Goal: Task Accomplishment & Management: Use online tool/utility

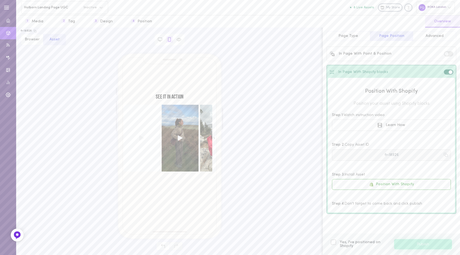
click at [390, 156] on button "fr-18926" at bounding box center [391, 154] width 119 height 11
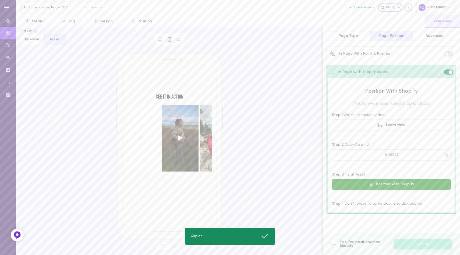
click at [380, 183] on button "Position With Shopify" at bounding box center [391, 184] width 119 height 11
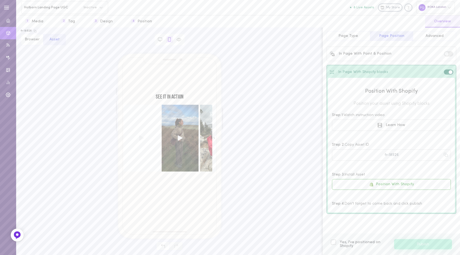
click at [351, 37] on span "Page Type" at bounding box center [348, 36] width 20 height 4
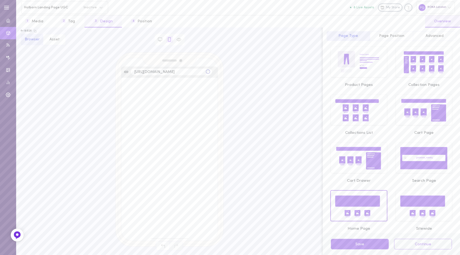
click at [104, 20] on button "3 Design" at bounding box center [102, 21] width 37 height 12
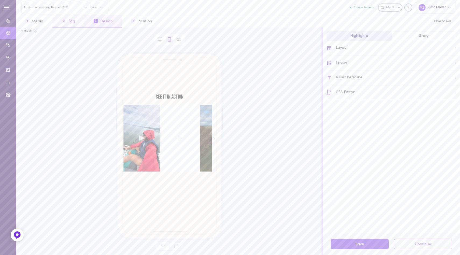
click at [65, 17] on button "2 Tag" at bounding box center [68, 21] width 32 height 12
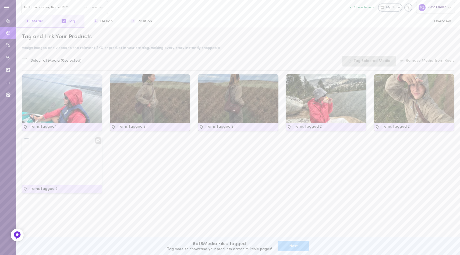
click at [36, 23] on button "1 Media" at bounding box center [34, 21] width 36 height 12
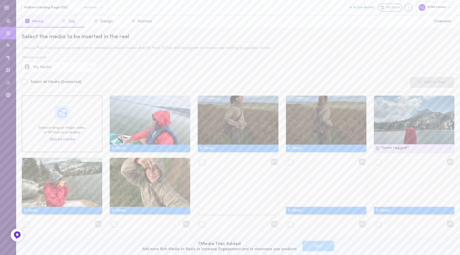
click at [69, 21] on button "2 Tag" at bounding box center [68, 21] width 32 height 12
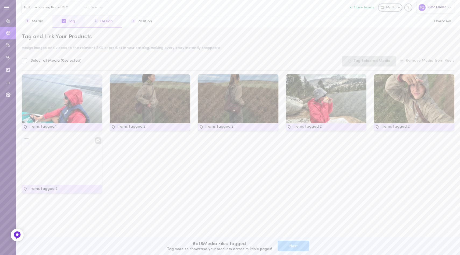
click at [99, 22] on button "3 Design" at bounding box center [102, 21] width 37 height 12
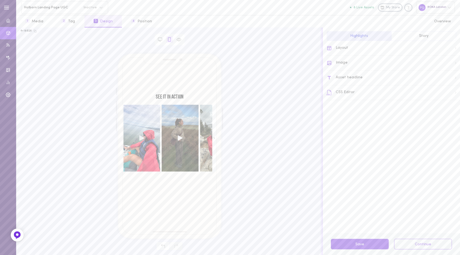
click at [352, 47] on div "Layout" at bounding box center [392, 48] width 133 height 15
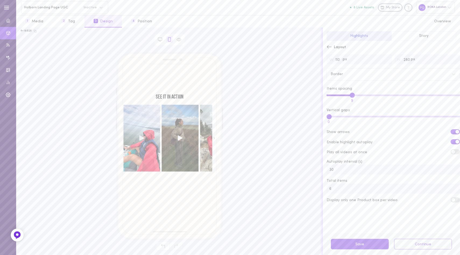
click at [450, 143] on label at bounding box center [454, 141] width 9 height 5
click at [0, 0] on input "checkbox" at bounding box center [0, 0] width 0 height 0
click at [451, 141] on span at bounding box center [453, 142] width 4 height 4
click at [0, 0] on input "checkbox" at bounding box center [0, 0] width 0 height 0
click at [420, 39] on button "Story" at bounding box center [423, 36] width 65 height 10
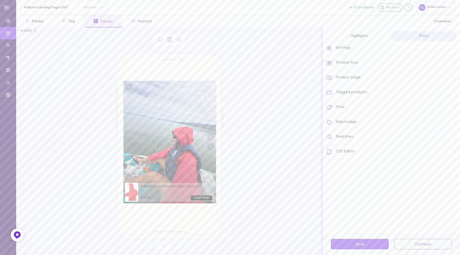
click at [343, 38] on button "Highlights" at bounding box center [358, 36] width 65 height 10
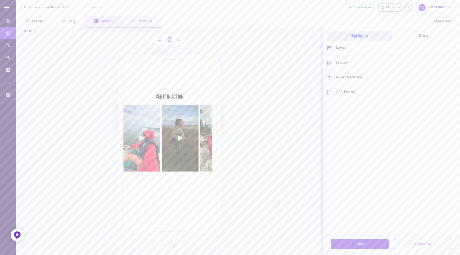
click at [142, 22] on button "4 Position" at bounding box center [141, 21] width 39 height 12
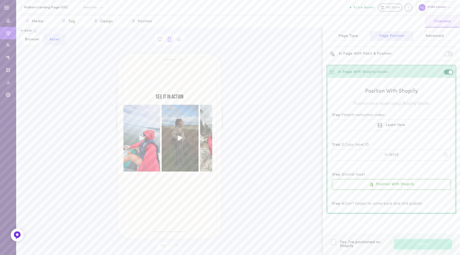
click at [348, 35] on span "Page Type" at bounding box center [348, 36] width 20 height 4
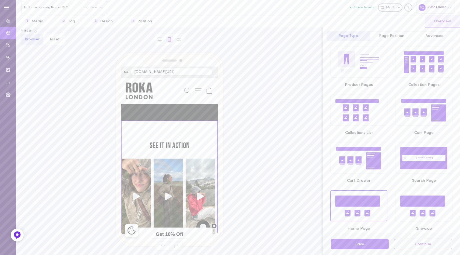
scroll to position [4205, 0]
click at [392, 34] on button "Page Position" at bounding box center [391, 36] width 43 height 10
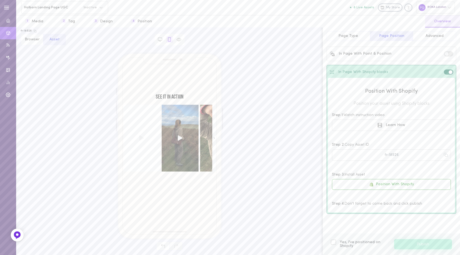
click at [438, 35] on span "Advanced" at bounding box center [434, 36] width 18 height 4
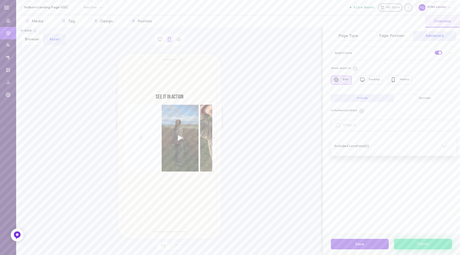
click at [28, 40] on button "Browser" at bounding box center [32, 39] width 23 height 11
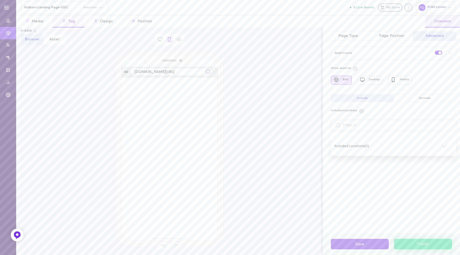
click at [68, 20] on button "2 Tag" at bounding box center [68, 21] width 32 height 12
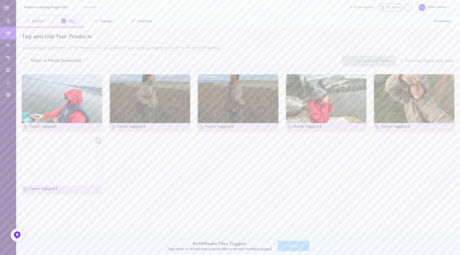
click at [35, 20] on button "1 Media" at bounding box center [34, 21] width 36 height 12
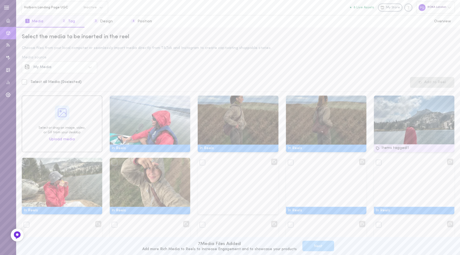
click at [62, 19] on span "2" at bounding box center [64, 21] width 4 height 4
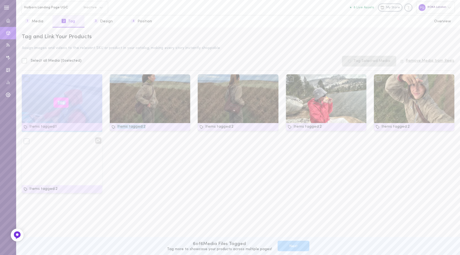
drag, startPoint x: 131, startPoint y: 98, endPoint x: 31, endPoint y: 97, distance: 99.8
click at [31, 97] on div "Items tagged: 1 Tag Items tagged: 2 Tag Items tagged: 2 Tag Items tagged: 2 Tag…" at bounding box center [238, 136] width 440 height 124
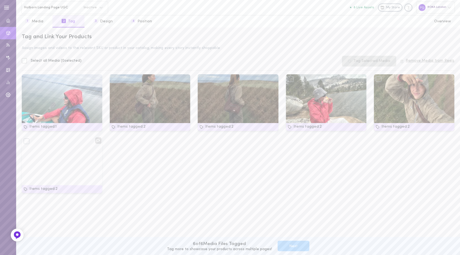
click at [183, 169] on div "Items tagged: 1 Tag Items tagged: 2 Tag Items tagged: 2 Tag Items tagged: 2 Tag…" at bounding box center [238, 136] width 440 height 124
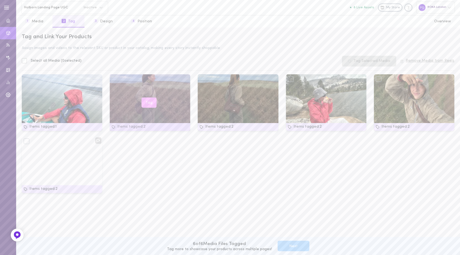
click at [165, 89] on div "Tag" at bounding box center [150, 102] width 80 height 56
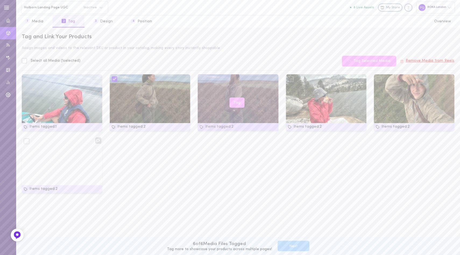
click at [213, 81] on div "Tag" at bounding box center [238, 102] width 80 height 56
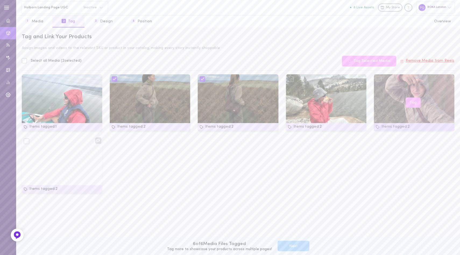
click at [406, 87] on div "Tag" at bounding box center [414, 102] width 80 height 56
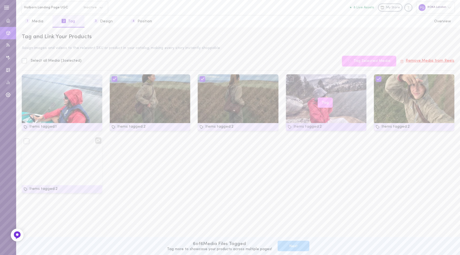
click at [297, 80] on div "Tag" at bounding box center [326, 102] width 80 height 56
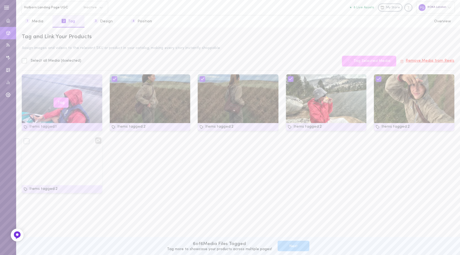
click at [49, 84] on div "Tag" at bounding box center [62, 102] width 80 height 56
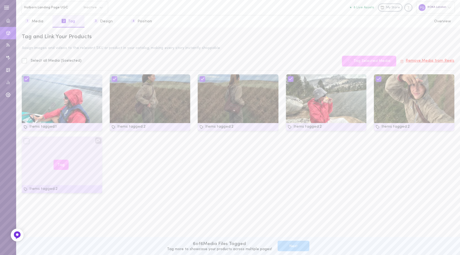
click at [52, 151] on div "Tag" at bounding box center [62, 164] width 80 height 56
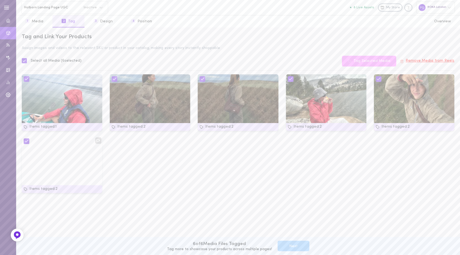
click at [422, 60] on button "Remove Media from Reels" at bounding box center [427, 61] width 54 height 4
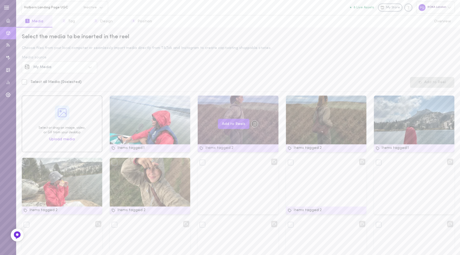
click at [203, 101] on div at bounding box center [203, 100] width 6 height 6
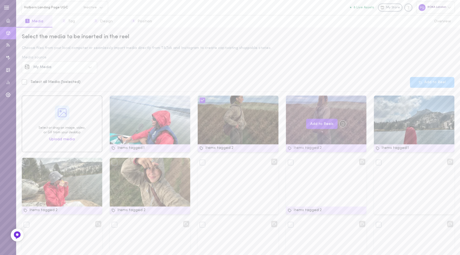
click at [288, 102] on div at bounding box center [291, 100] width 6 height 6
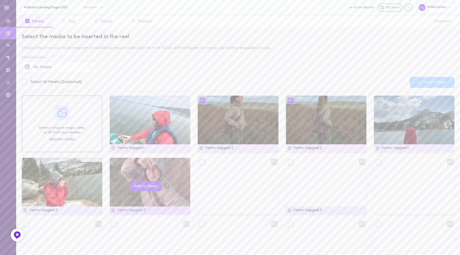
click at [115, 164] on div at bounding box center [115, 162] width 6 height 6
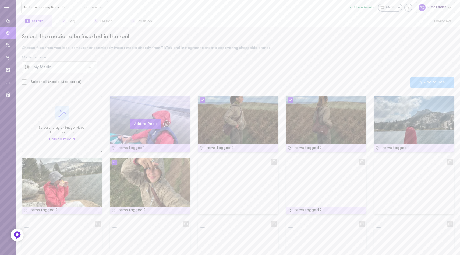
click at [115, 101] on div at bounding box center [115, 100] width 6 height 6
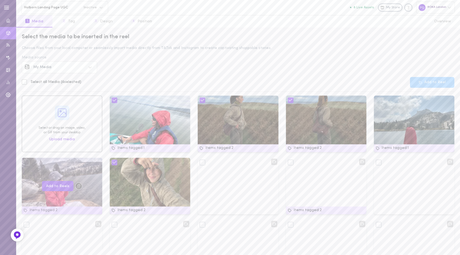
click at [31, 164] on div "Add to Reels" at bounding box center [62, 186] width 80 height 56
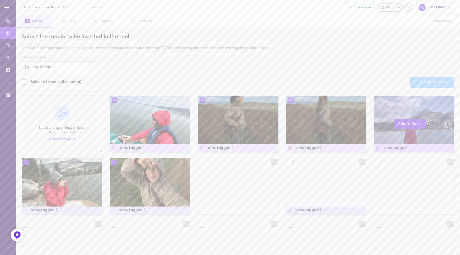
click at [376, 99] on div at bounding box center [379, 100] width 6 height 6
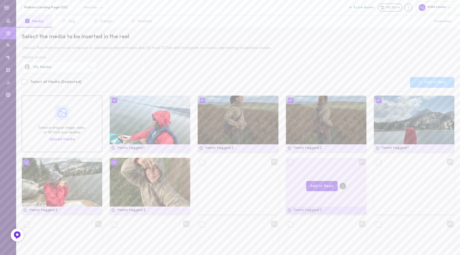
click at [290, 163] on div at bounding box center [291, 162] width 6 height 6
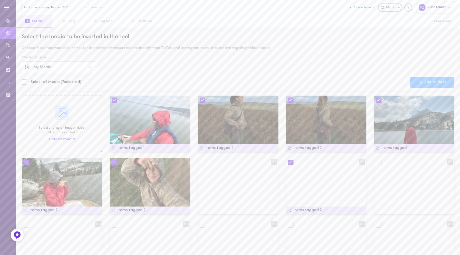
click at [429, 81] on button "Add to Reel" at bounding box center [432, 82] width 44 height 11
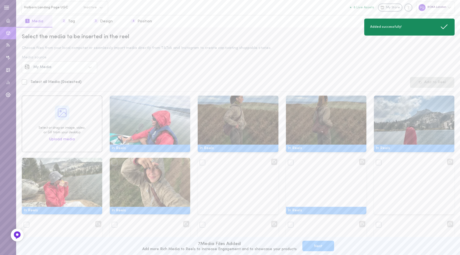
click at [312, 245] on button "Next" at bounding box center [318, 245] width 32 height 10
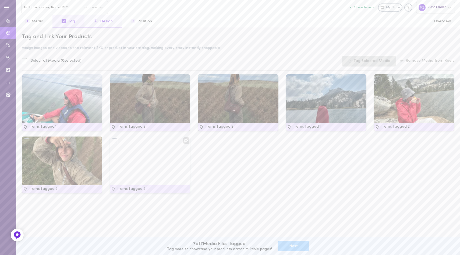
click at [95, 20] on span "3" at bounding box center [96, 21] width 4 height 4
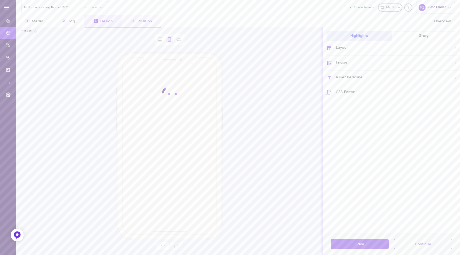
click at [139, 21] on button "4 Position" at bounding box center [141, 21] width 39 height 12
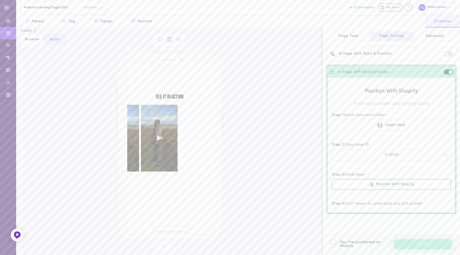
scroll to position [0, 0]
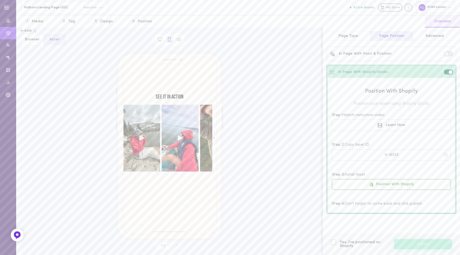
click at [334, 241] on div at bounding box center [333, 241] width 5 height 5
click at [0, 0] on input "Yes, I've positioned on Shopify" at bounding box center [0, 0] width 0 height 0
click at [409, 241] on button "Publish" at bounding box center [423, 244] width 58 height 10
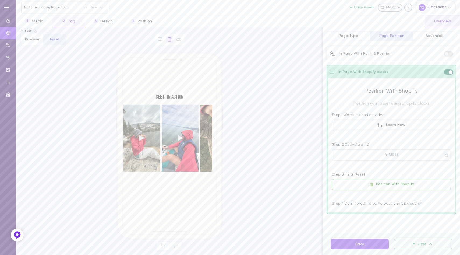
click at [77, 20] on button "2 Tag" at bounding box center [68, 21] width 32 height 12
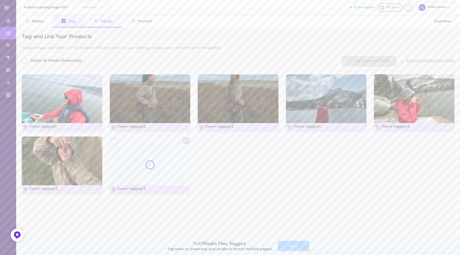
click at [105, 20] on button "3 Design" at bounding box center [102, 21] width 37 height 12
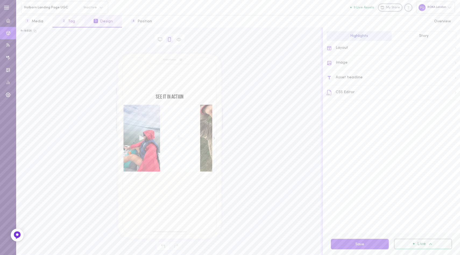
click at [75, 21] on button "2 Tag" at bounding box center [68, 21] width 32 height 12
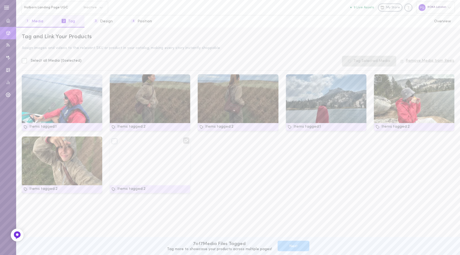
click at [37, 23] on button "1 Media" at bounding box center [34, 21] width 36 height 12
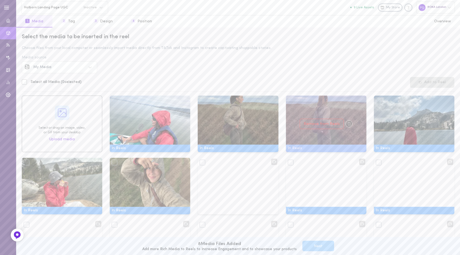
click at [289, 101] on div at bounding box center [291, 100] width 6 height 6
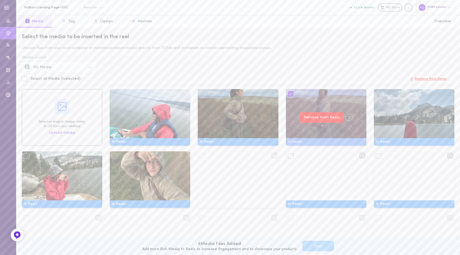
click at [311, 116] on button "Remove from Reels" at bounding box center [322, 117] width 44 height 10
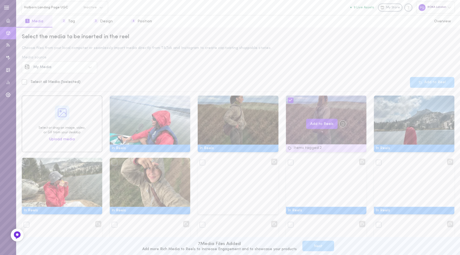
click at [332, 74] on div "Select the media to be inserted in the reel Choose files from your local comput…" at bounding box center [238, 140] width 444 height 227
click at [66, 25] on button "2 Tag" at bounding box center [68, 21] width 32 height 12
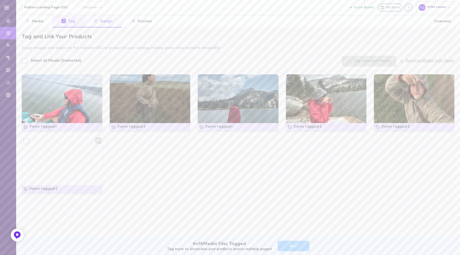
click at [103, 24] on button "3 Design" at bounding box center [102, 21] width 37 height 12
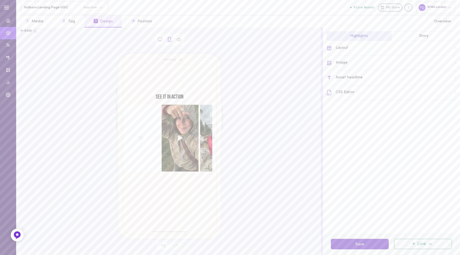
click at [356, 244] on button "Save" at bounding box center [360, 243] width 58 height 10
click at [345, 242] on button "Save" at bounding box center [360, 243] width 58 height 10
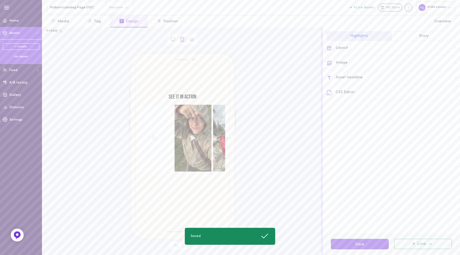
click at [19, 55] on div "My Assets" at bounding box center [21, 57] width 37 height 4
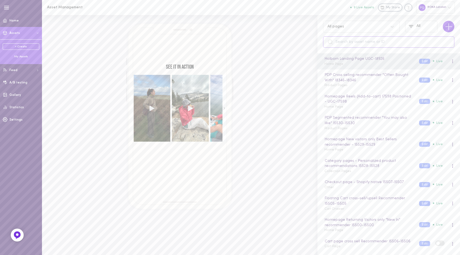
click at [347, 42] on input "text" at bounding box center [388, 41] width 131 height 11
click at [24, 57] on div "My Assets" at bounding box center [21, 57] width 37 height 4
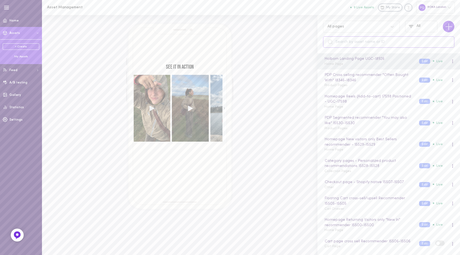
click at [352, 39] on input "text" at bounding box center [388, 41] width 131 height 11
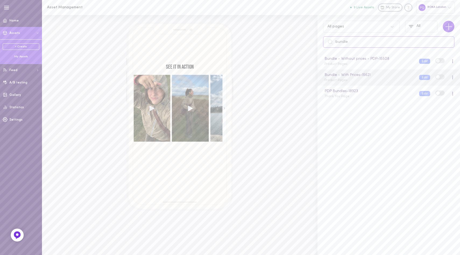
type input "bundle"
click at [389, 81] on div "Bundle - With Prices - 15621 Product Pages" at bounding box center [367, 77] width 95 height 10
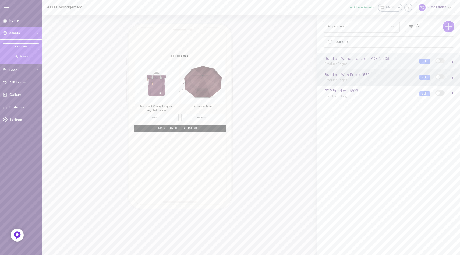
click at [367, 65] on div "Bundle - Without prices - PDP - 15508 Product Pages" at bounding box center [367, 61] width 95 height 10
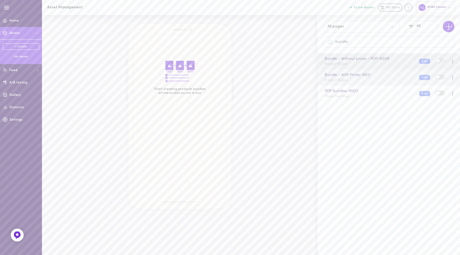
click at [381, 81] on div "Bundle - With Prices - 15621 Product Pages" at bounding box center [367, 77] width 95 height 10
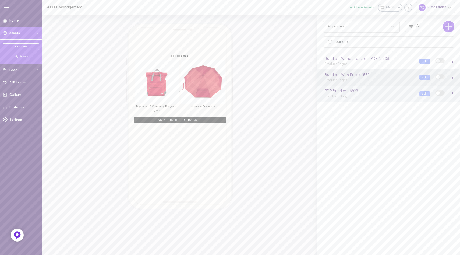
click at [373, 97] on div "PDP Bundles - 18923 Thank You Page" at bounding box center [367, 93] width 95 height 10
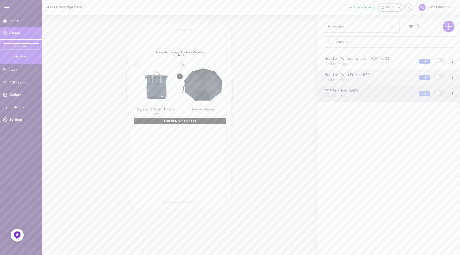
click at [392, 81] on div "Bundle - With Prices - 15621 Product Pages" at bounding box center [367, 77] width 95 height 10
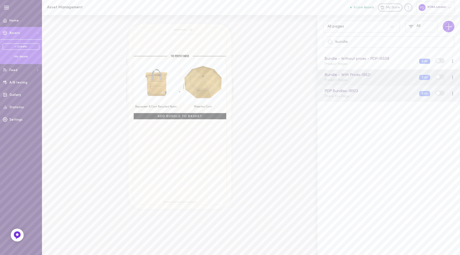
click at [386, 97] on div "PDP Bundles - 18923 Thank You Page" at bounding box center [367, 93] width 95 height 10
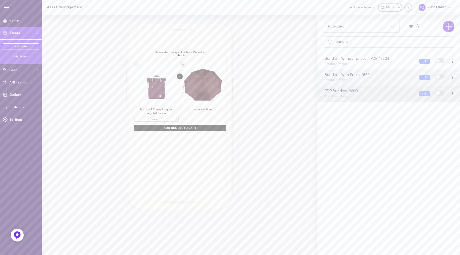
click at [378, 81] on div "Bundle - With Prices - 15621 Product Pages" at bounding box center [367, 77] width 95 height 10
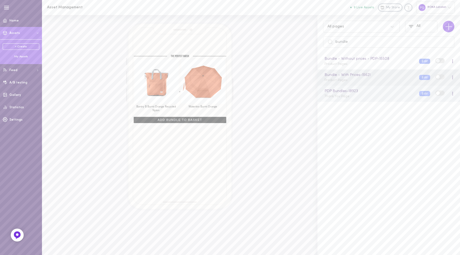
click at [375, 95] on div "PDP Bundles - 18923 Thank You Page" at bounding box center [367, 93] width 95 height 10
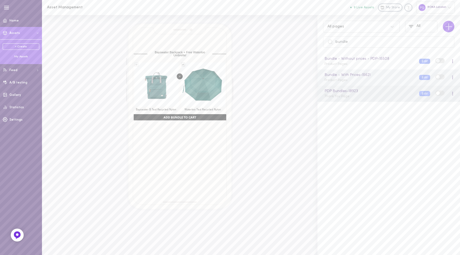
click at [384, 80] on div "Bundle - With Prices - 15621 Product Pages" at bounding box center [367, 77] width 95 height 10
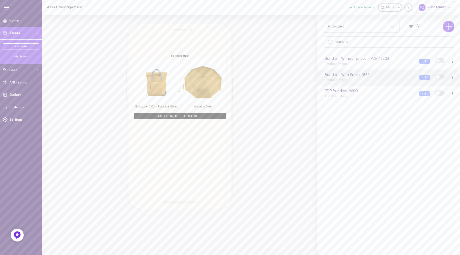
click at [452, 77] on span at bounding box center [452, 77] width 1 height 1
click at [451, 77] on div at bounding box center [452, 77] width 3 height 6
click at [452, 77] on div at bounding box center [452, 77] width 1 height 4
click at [421, 77] on button "Edit" at bounding box center [424, 77] width 11 height 5
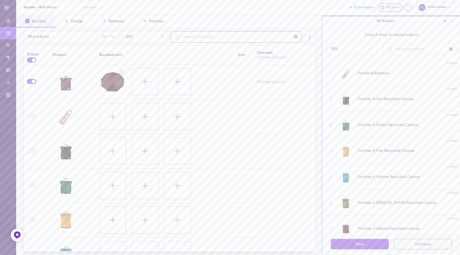
click at [188, 33] on input "text" at bounding box center [236, 36] width 130 height 11
type input "f"
type input "BAYSWATER"
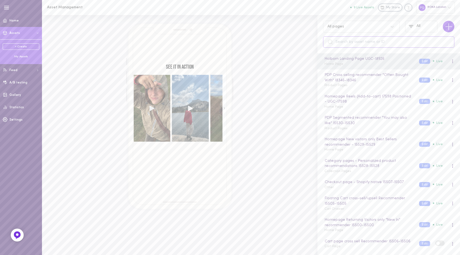
click at [346, 41] on input "text" at bounding box center [388, 41] width 131 height 11
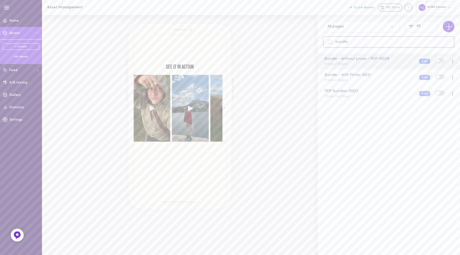
type input "bundle"
click at [383, 65] on div "Bundle - Without prices - PDP - 15508 Product Pages" at bounding box center [367, 61] width 95 height 10
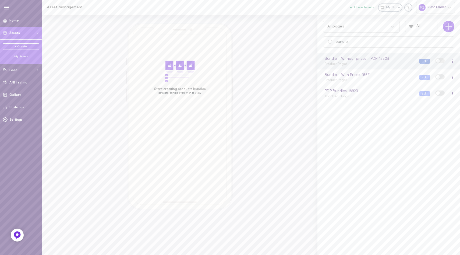
click at [419, 60] on button "Edit" at bounding box center [424, 61] width 11 height 5
